Goal: Task Accomplishment & Management: Manage account settings

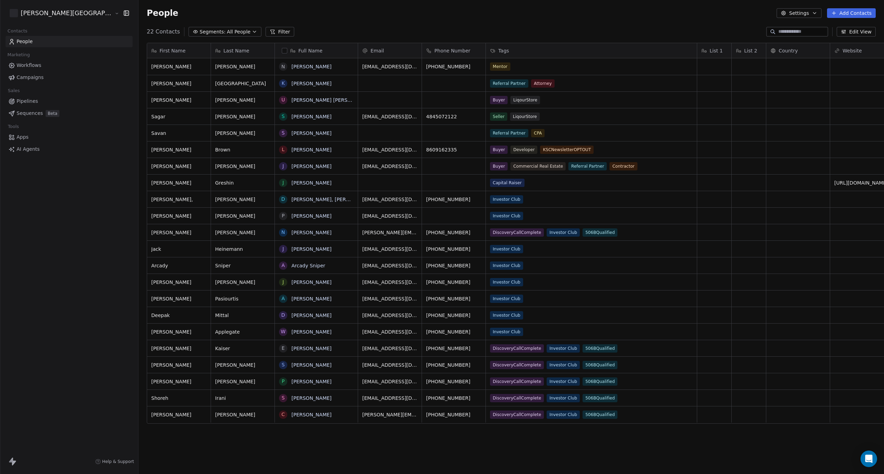
scroll to position [411, 783]
click at [299, 35] on div "22 Contacts Segments: All People Filter Edit View" at bounding box center [510, 31] width 745 height 11
click at [858, 13] on button "Add Contacts" at bounding box center [851, 13] width 49 height 10
click at [844, 28] on span "Create new contact" at bounding box center [853, 28] width 47 height 7
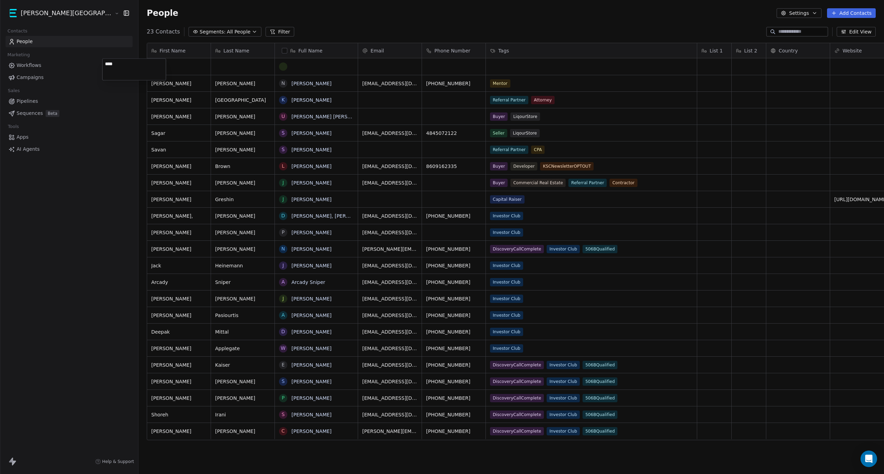
type textarea "****"
click at [189, 65] on html "[PERSON_NAME] Street Capital Contacts People Marketing Workflows Campaigns Sale…" at bounding box center [442, 237] width 884 height 474
click at [254, 67] on html "[PERSON_NAME] Street Capital Contacts People Marketing Workflows Campaigns Sale…" at bounding box center [442, 237] width 884 height 474
click at [279, 65] on div "grid" at bounding box center [316, 66] width 74 height 8
type textarea "**********"
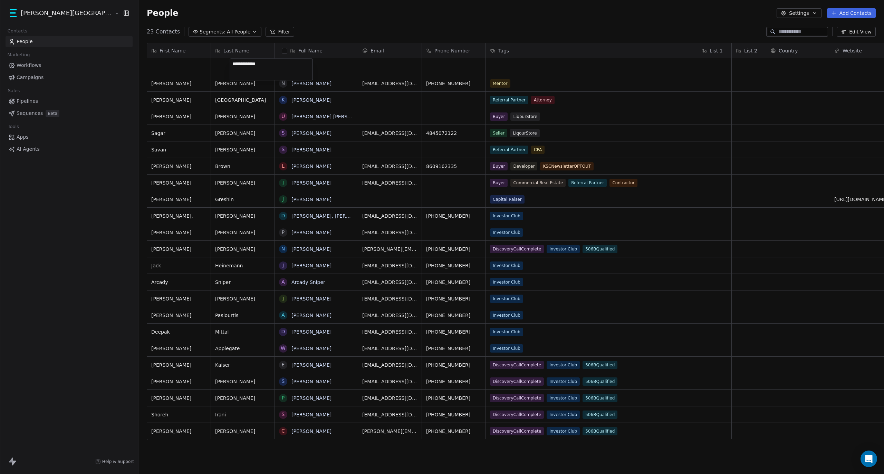
click at [340, 66] on html "[PERSON_NAME] Street Capital Contacts People Marketing Workflows Campaigns Sale…" at bounding box center [442, 237] width 884 height 474
click at [358, 68] on div "grid" at bounding box center [390, 66] width 64 height 17
type input "**********"
click at [396, 68] on html "[PERSON_NAME] Street Capital Contacts People Marketing Workflows Campaigns Sale…" at bounding box center [442, 237] width 884 height 474
click at [422, 68] on div "grid" at bounding box center [454, 66] width 64 height 17
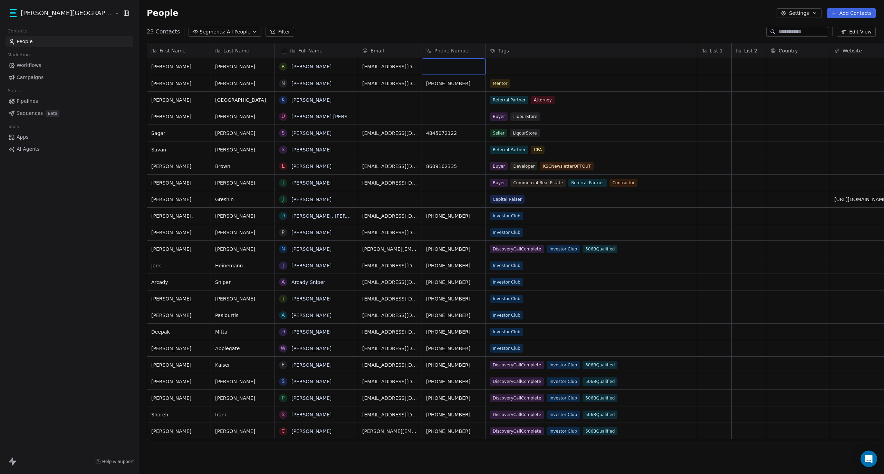
click at [422, 65] on div "grid" at bounding box center [454, 66] width 64 height 17
type input "**********"
click at [462, 68] on html "[PERSON_NAME] Street Capital Contacts People Marketing Workflows Campaigns Sale…" at bounding box center [442, 237] width 884 height 474
click at [486, 68] on div "grid" at bounding box center [591, 66] width 211 height 17
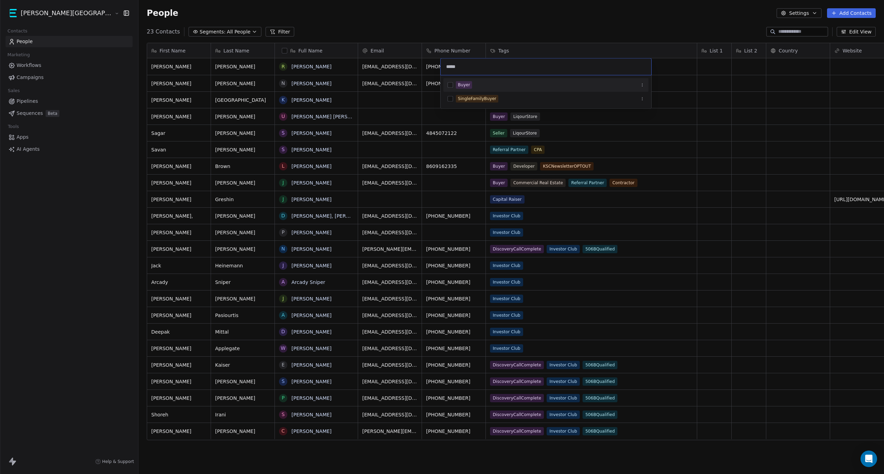
type input "*****"
click at [471, 83] on span "Buyer" at bounding box center [464, 85] width 16 height 8
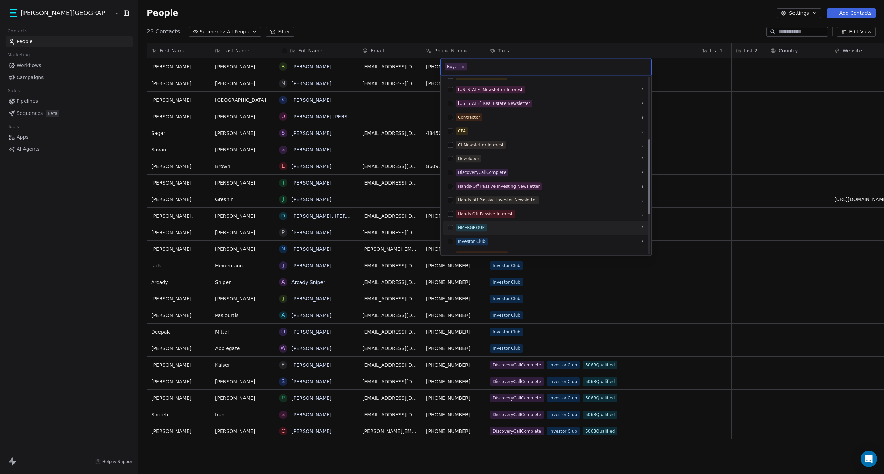
scroll to position [239, 0]
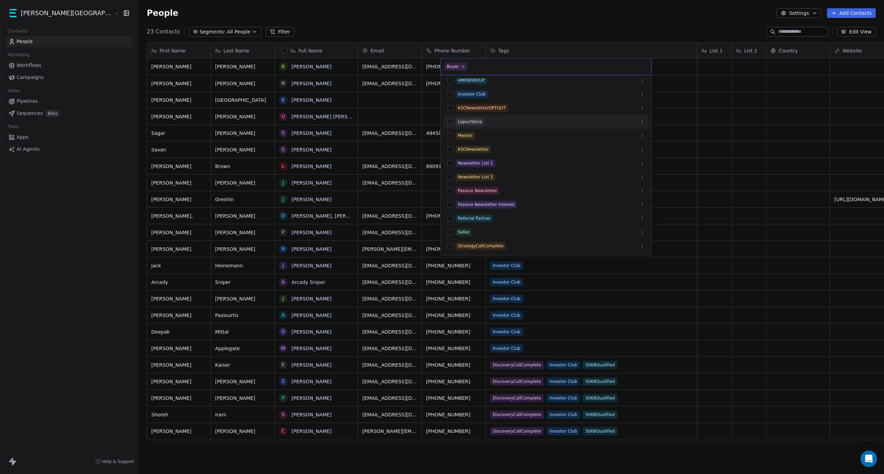
click at [482, 119] on span "LiqourStore" at bounding box center [470, 122] width 28 height 8
click at [756, 66] on html "[PERSON_NAME] Street Capital Contacts People Marketing Workflows Campaigns Sale…" at bounding box center [442, 237] width 884 height 474
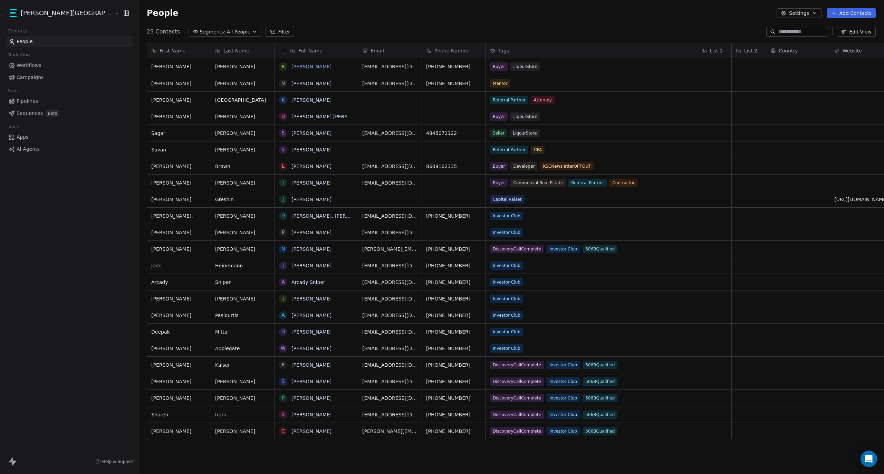
click at [291, 65] on link "[PERSON_NAME]" at bounding box center [311, 67] width 40 height 6
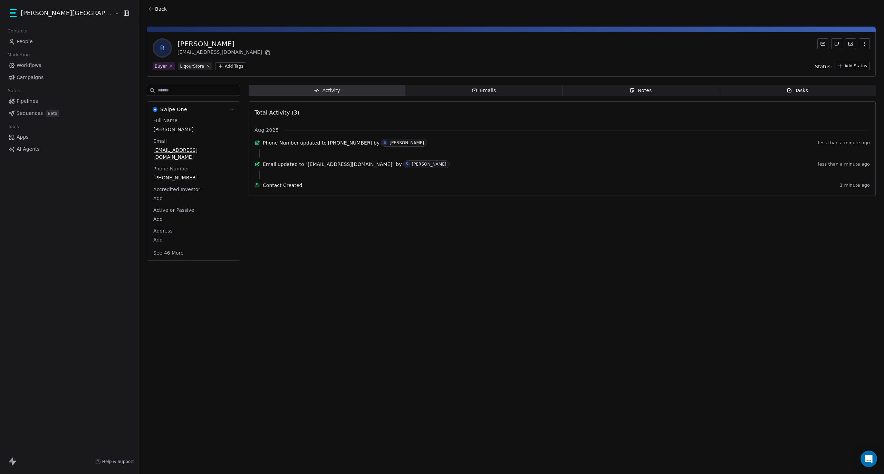
click at [604, 88] on span "Notes Notes" at bounding box center [640, 90] width 157 height 11
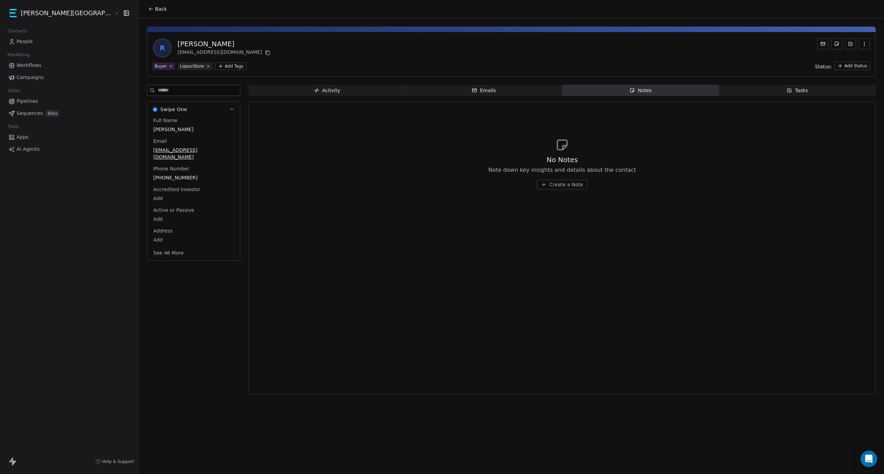
click at [541, 178] on div "No Notes Note down key insights and details about the contact Create a Note" at bounding box center [562, 172] width 148 height 35
click at [549, 188] on span "Create a Note" at bounding box center [565, 184] width 33 height 7
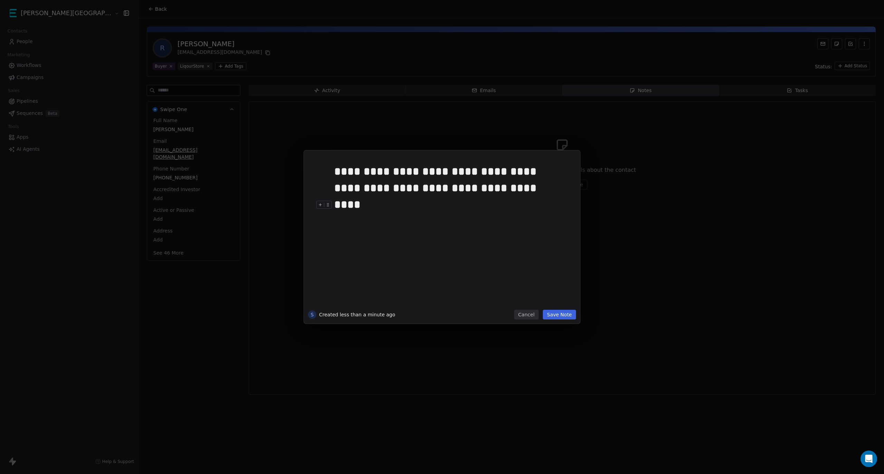
click at [565, 316] on button "Save Note" at bounding box center [559, 315] width 33 height 10
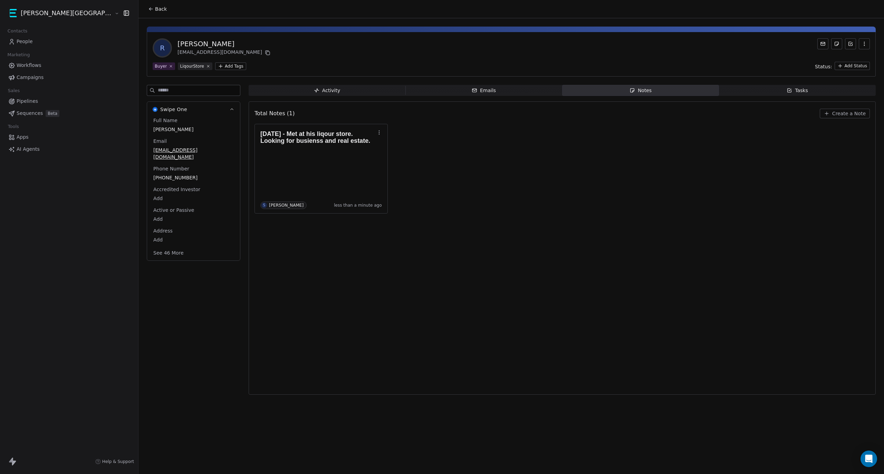
click at [779, 87] on span "Tasks Tasks" at bounding box center [797, 90] width 157 height 11
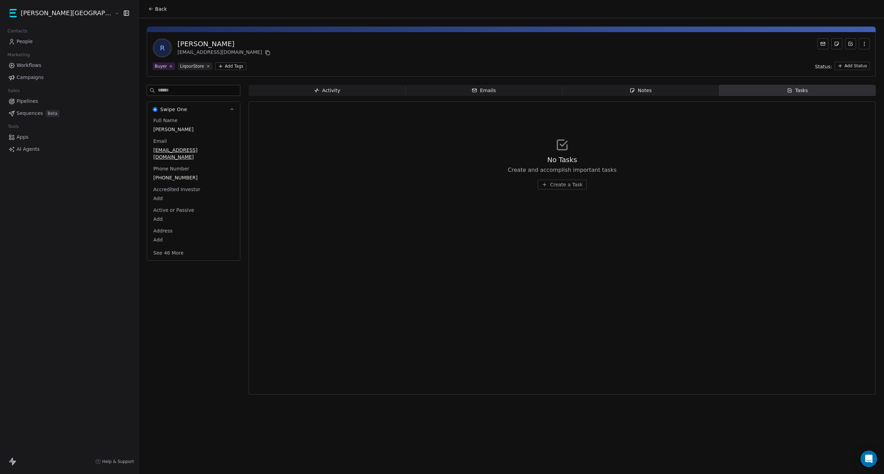
click at [550, 185] on span "Create a Task" at bounding box center [566, 184] width 32 height 7
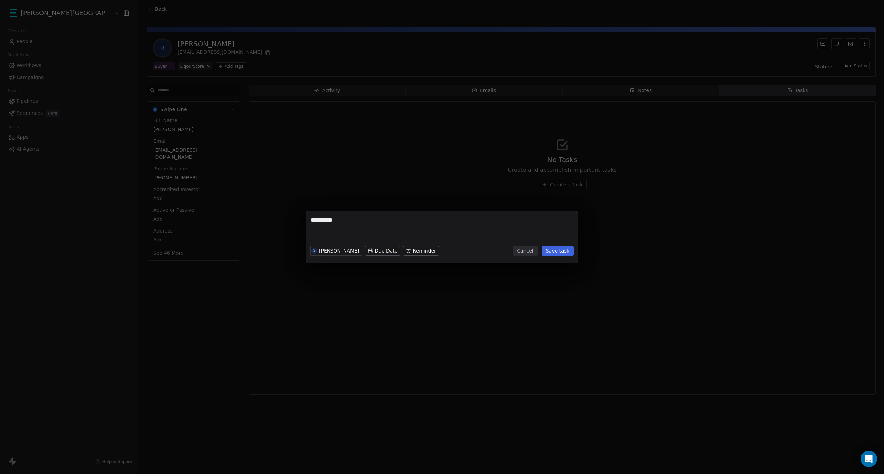
type textarea "*********"
click at [378, 250] on body "[PERSON_NAME] Street Capital Contacts People Marketing Workflows Campaigns Sale…" at bounding box center [442, 237] width 884 height 474
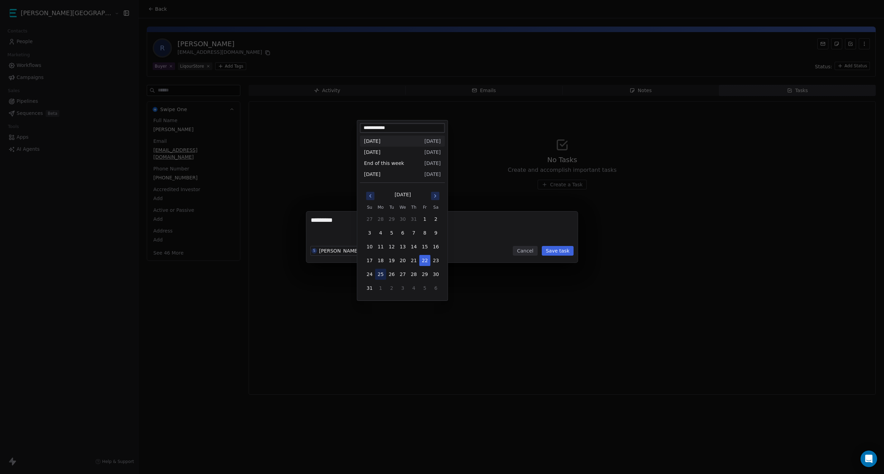
click at [379, 275] on button "25" at bounding box center [380, 274] width 11 height 11
type input "**********"
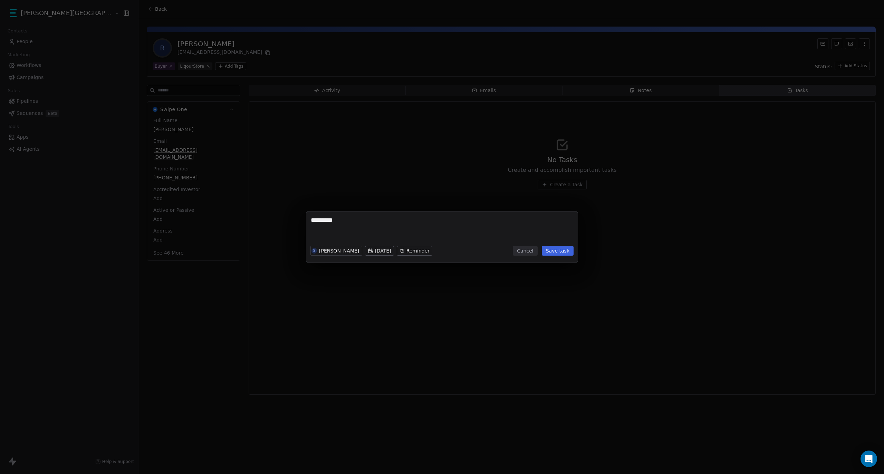
click at [434, 253] on body "[PERSON_NAME] Street Capital Contacts People Marketing Workflows Campaigns Sale…" at bounding box center [442, 237] width 884 height 474
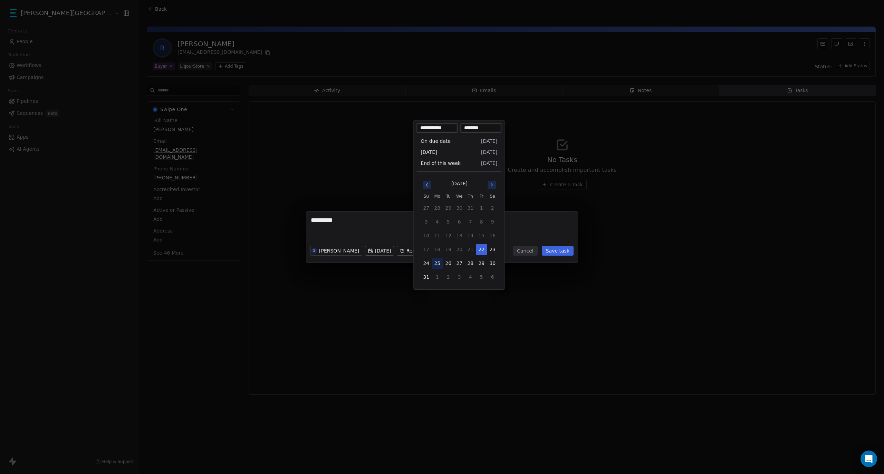
click at [435, 265] on button "25" at bounding box center [436, 263] width 11 height 11
type input "**********"
click at [531, 221] on div "********* S [PERSON_NAME][DATE] Reminder Cancel Save task" at bounding box center [442, 237] width 884 height 51
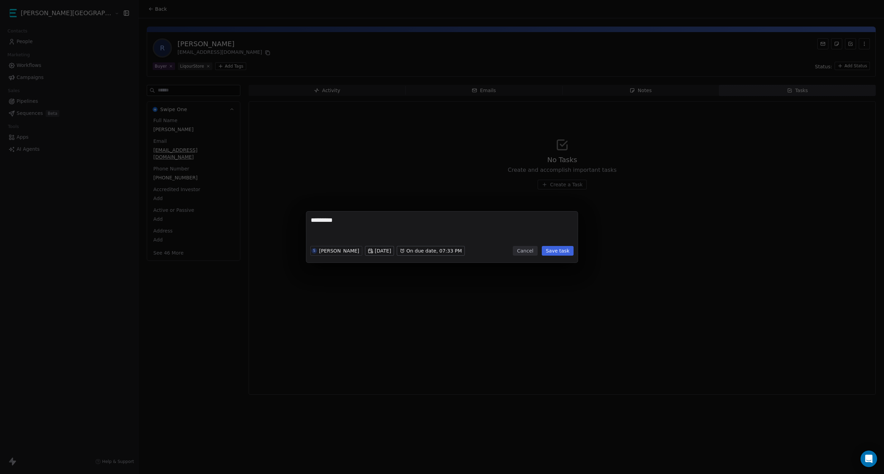
click at [565, 250] on button "Save task" at bounding box center [558, 251] width 32 height 10
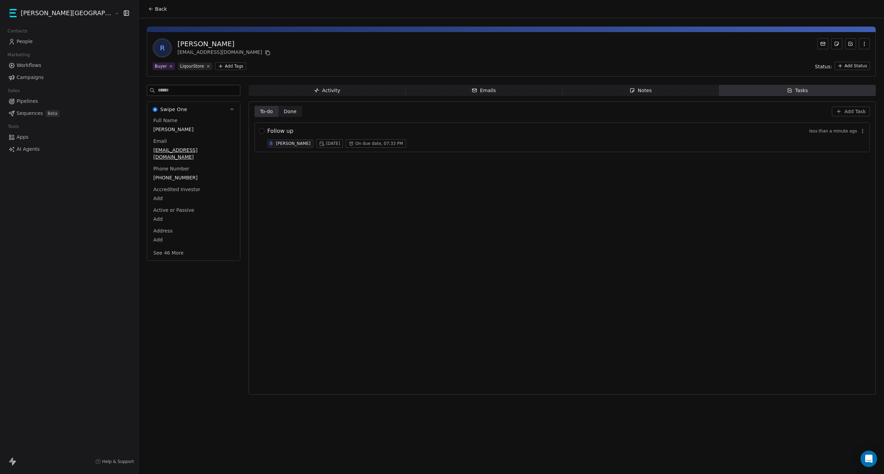
click at [155, 11] on span "Back" at bounding box center [161, 9] width 12 height 7
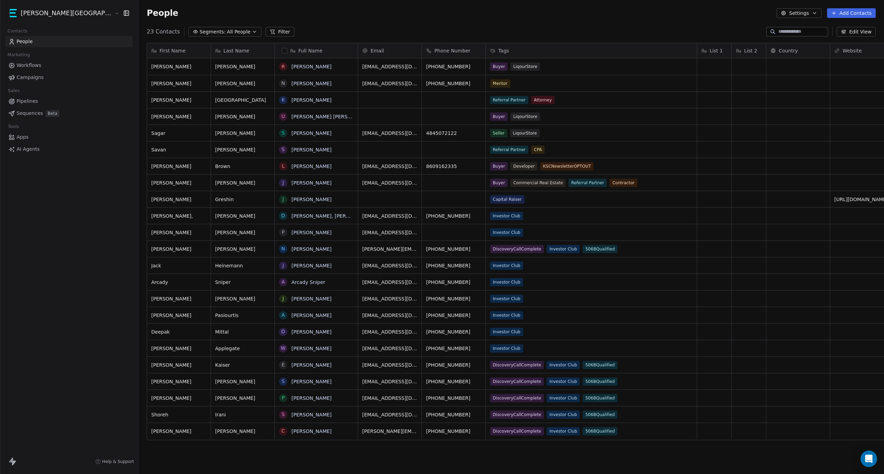
scroll to position [411, 783]
click at [36, 103] on span "Pipelines" at bounding box center [27, 101] width 21 height 7
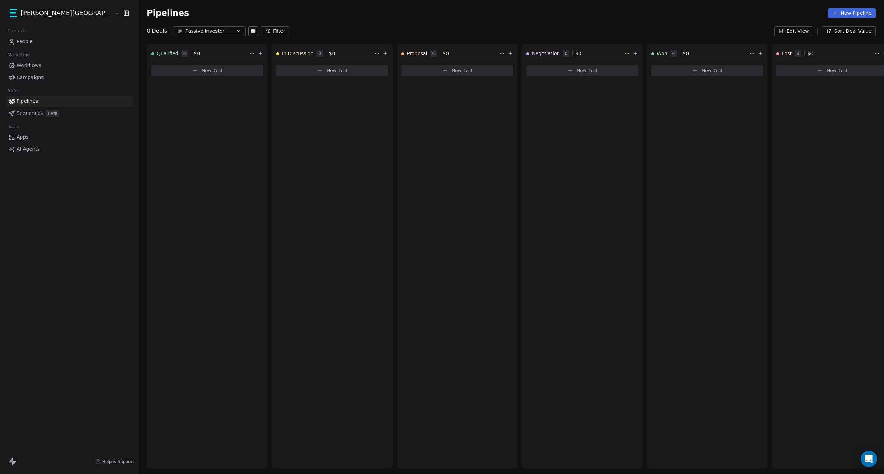
click at [32, 64] on span "Workflows" at bounding box center [29, 65] width 25 height 7
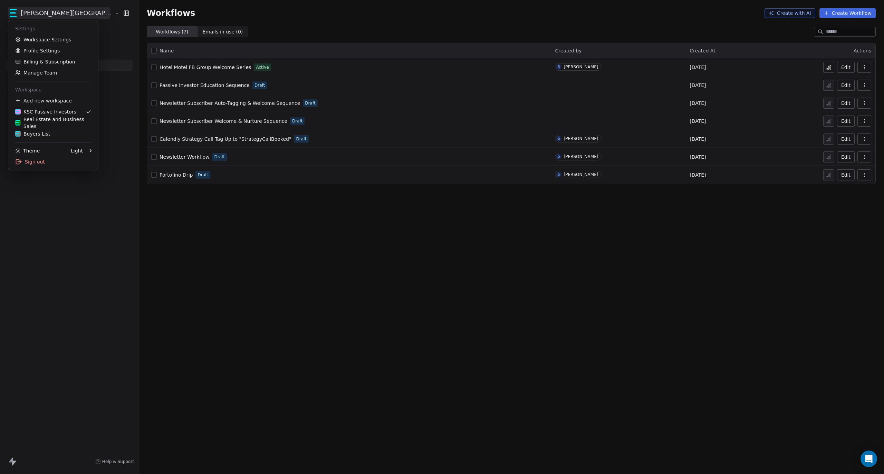
click at [47, 10] on html "[PERSON_NAME] Street Capital Contacts People Marketing Workflows Campaigns Sale…" at bounding box center [442, 237] width 884 height 474
click at [57, 124] on div "Real Estate and Business Sales" at bounding box center [53, 123] width 76 height 14
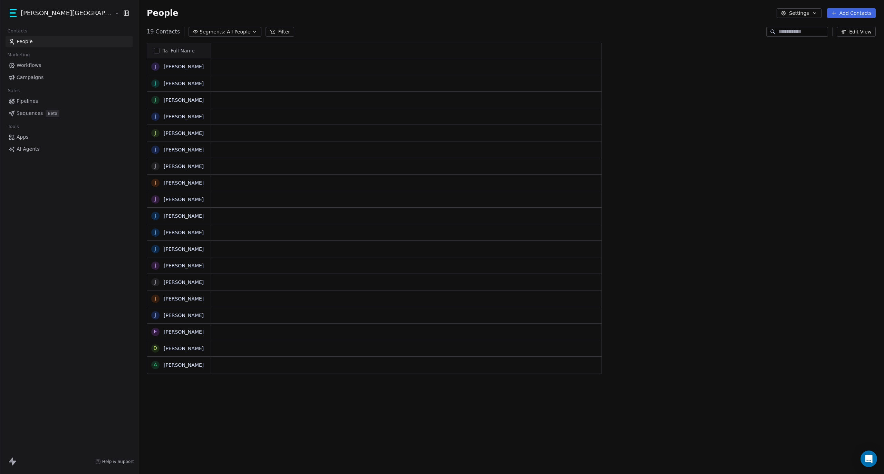
scroll to position [411, 783]
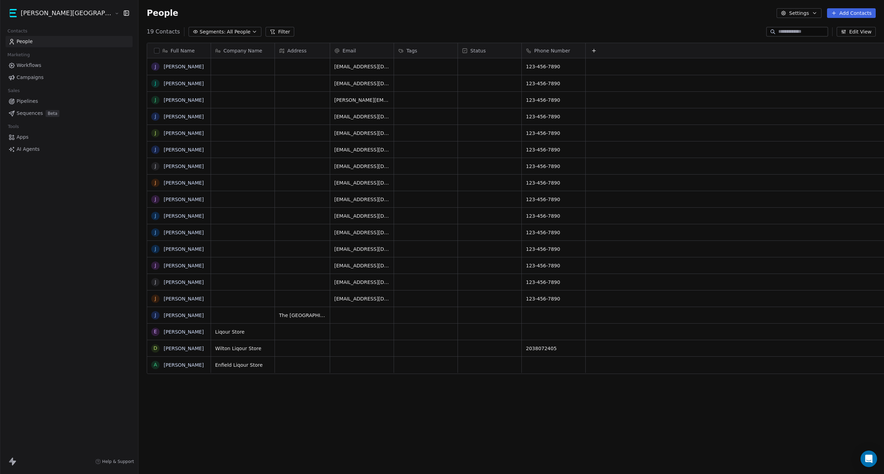
click at [28, 94] on div "Sales" at bounding box center [69, 91] width 127 height 10
click at [28, 98] on span "Pipelines" at bounding box center [27, 101] width 21 height 7
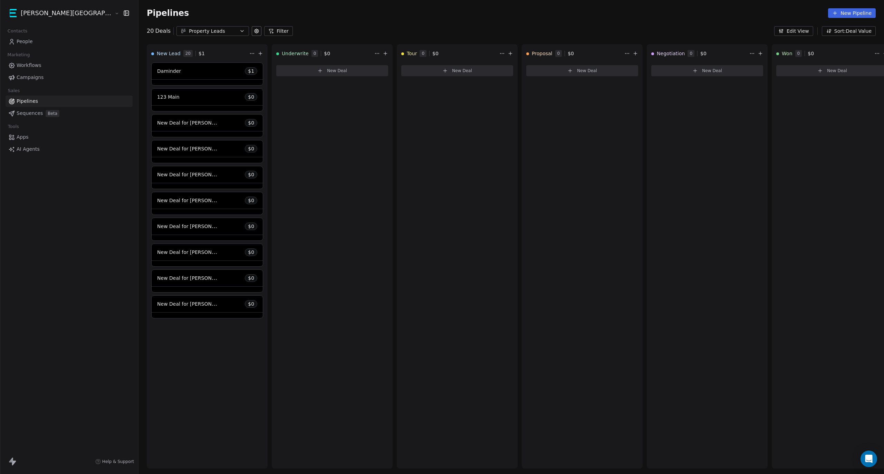
click at [32, 64] on span "Workflows" at bounding box center [29, 65] width 25 height 7
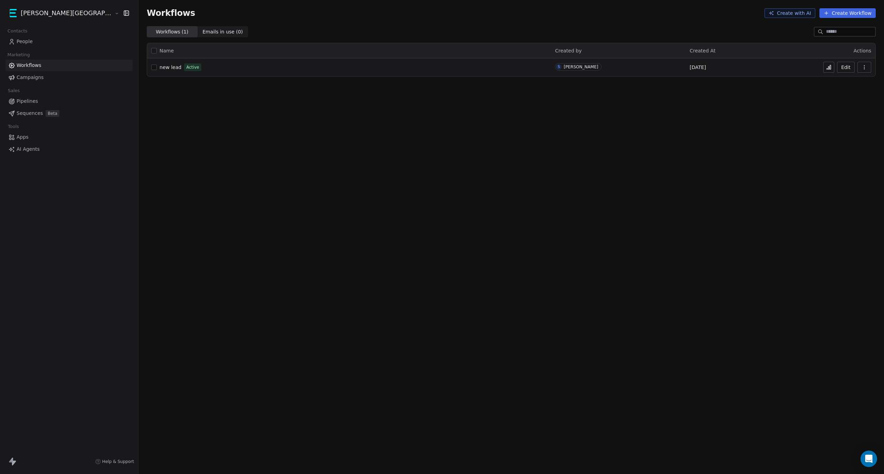
click at [28, 45] on span "People" at bounding box center [25, 41] width 16 height 7
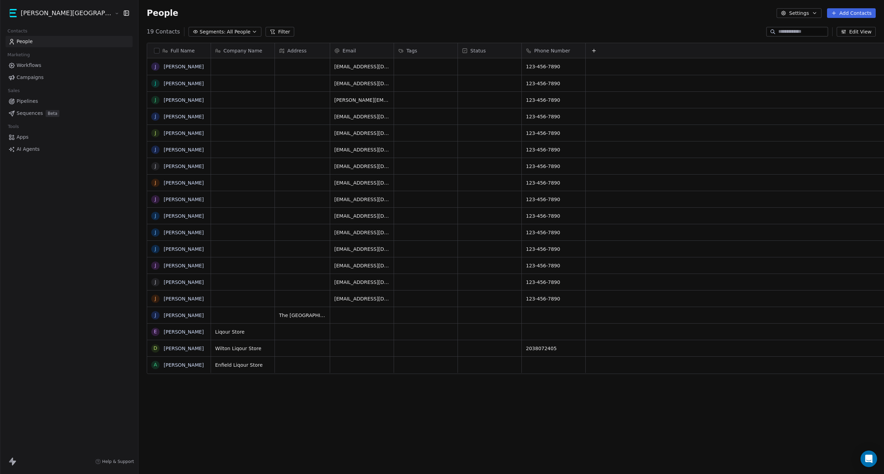
scroll to position [411, 783]
